Goal: Ask a question

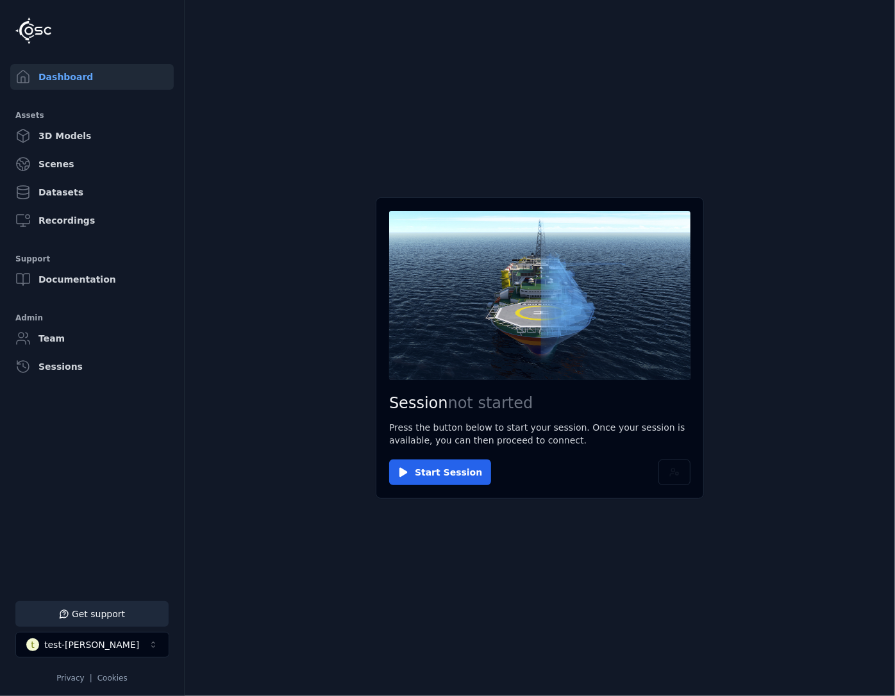
click at [719, 241] on main "Session not started Press the button below to start your session. Once your ses…" at bounding box center [540, 348] width 711 height 696
click at [708, 307] on main "Session not started Press the button below to start your session. Once your ses…" at bounding box center [540, 348] width 711 height 696
click at [98, 614] on button "Get support" at bounding box center [91, 615] width 153 height 26
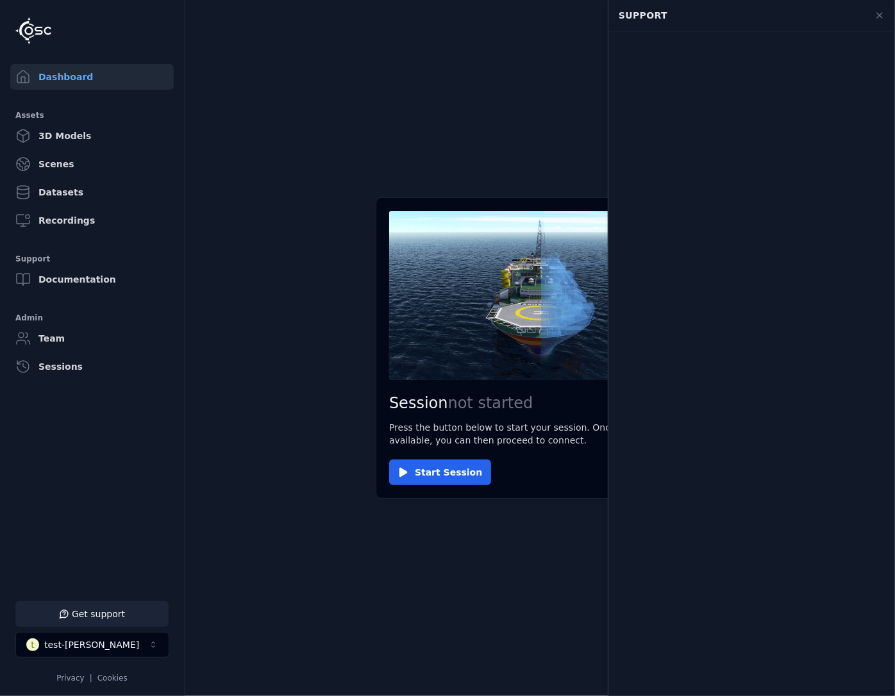
click at [98, 614] on button "Get support" at bounding box center [91, 615] width 153 height 26
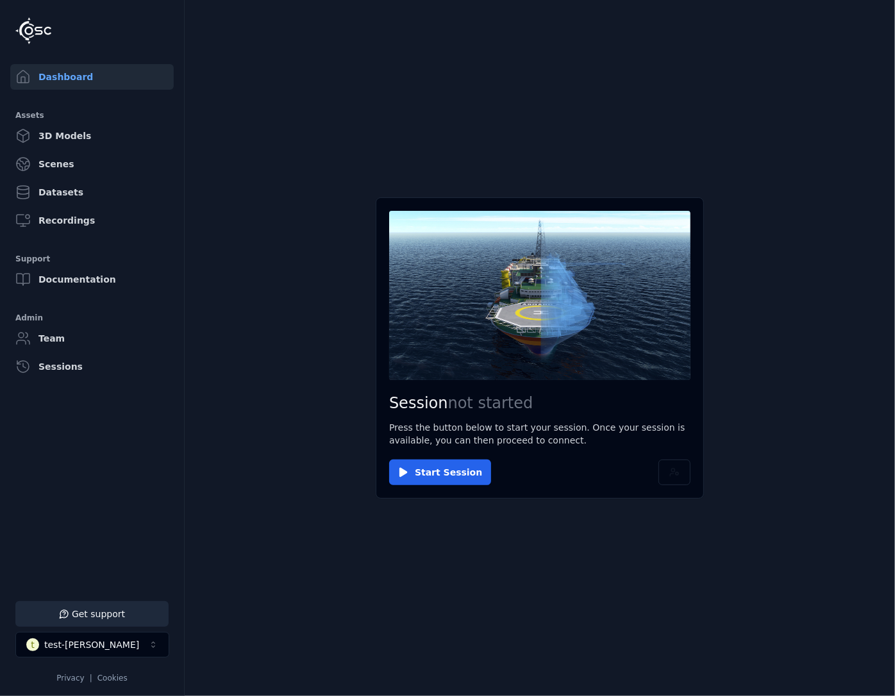
drag, startPoint x: 831, startPoint y: 264, endPoint x: 892, endPoint y: 230, distance: 70.0
click at [829, 264] on main "Session not started Press the button below to start your session. Once your ses…" at bounding box center [540, 348] width 711 height 696
click at [775, 201] on main "Session not started Press the button below to start your session. Once your ses…" at bounding box center [540, 348] width 711 height 696
drag, startPoint x: 220, startPoint y: 470, endPoint x: 285, endPoint y: 321, distance: 162.3
click at [220, 466] on main "Session not started Press the button below to start your session. Once your ses…" at bounding box center [540, 348] width 711 height 696
